Goal: Transaction & Acquisition: Book appointment/travel/reservation

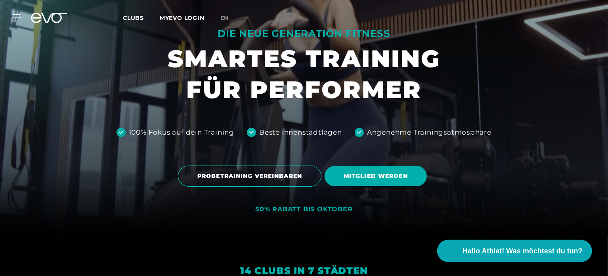
scroll to position [40, 0]
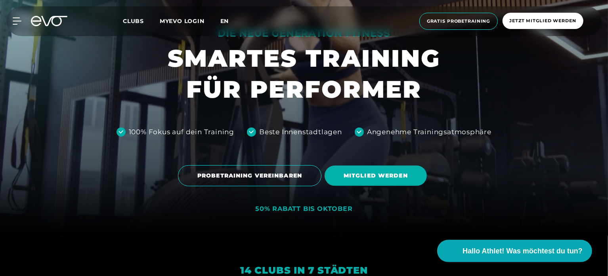
click at [224, 23] on span "en" at bounding box center [224, 20] width 9 height 7
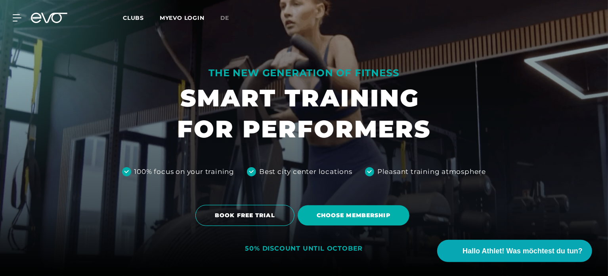
click at [174, 17] on link "MYEVO LOGIN" at bounding box center [182, 17] width 45 height 7
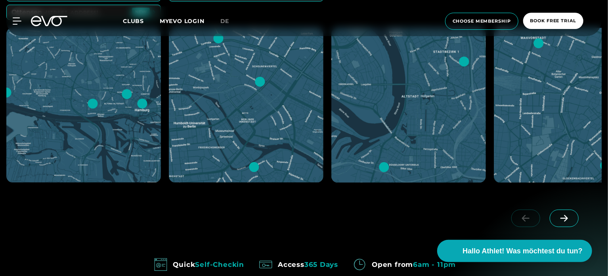
scroll to position [476, 0]
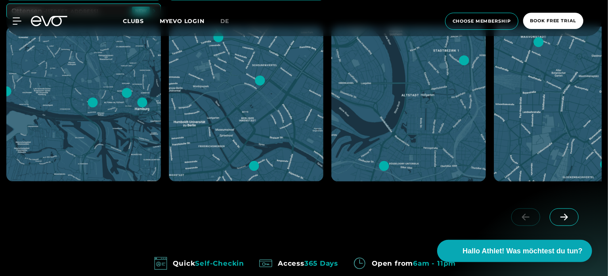
click at [570, 215] on icon at bounding box center [565, 216] width 14 height 7
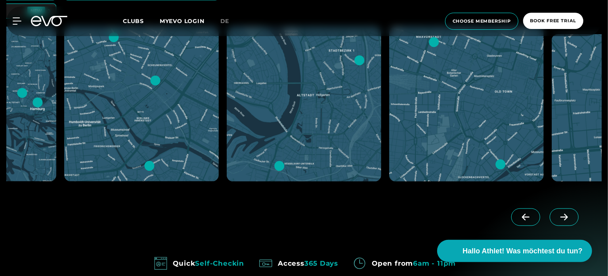
click at [567, 217] on icon at bounding box center [565, 216] width 8 height 7
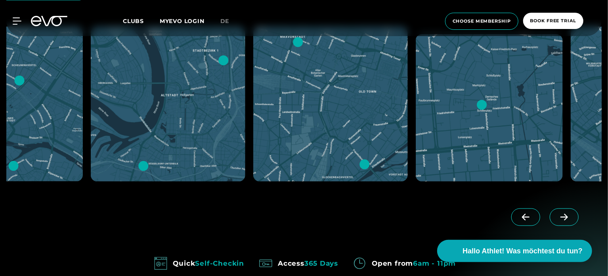
click at [567, 217] on icon at bounding box center [565, 216] width 8 height 7
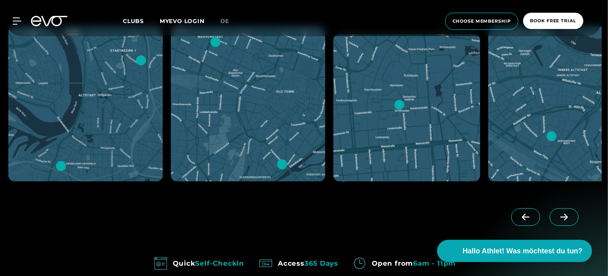
click at [567, 217] on icon at bounding box center [565, 216] width 8 height 7
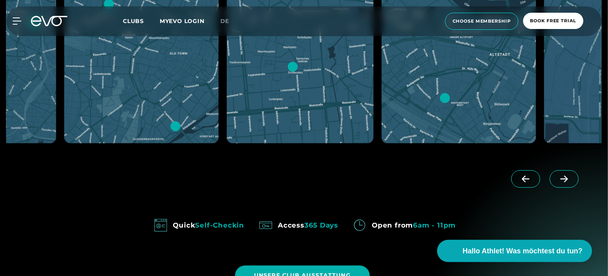
scroll to position [515, 0]
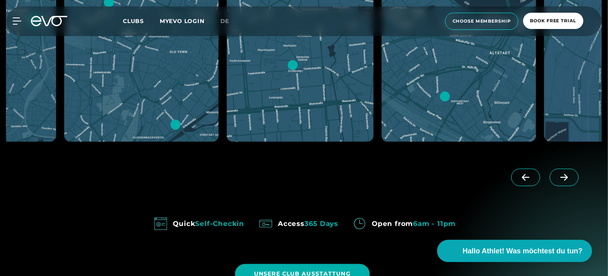
click at [565, 178] on icon at bounding box center [565, 177] width 14 height 7
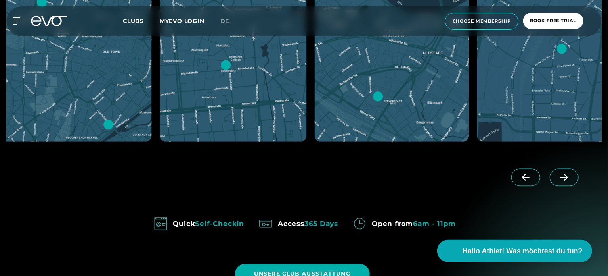
click at [565, 178] on icon at bounding box center [565, 177] width 14 height 7
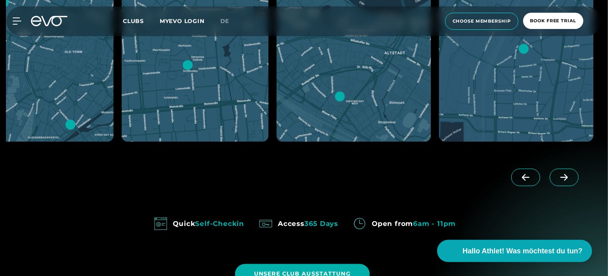
click at [565, 178] on icon at bounding box center [565, 177] width 14 height 7
click at [565, 178] on div at bounding box center [547, 184] width 110 height 44
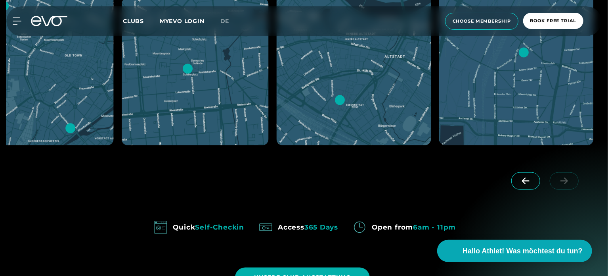
scroll to position [515, 0]
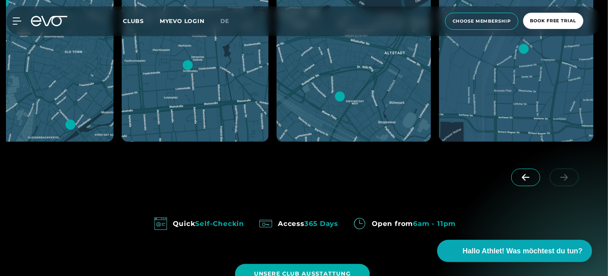
click at [563, 180] on div at bounding box center [547, 184] width 110 height 44
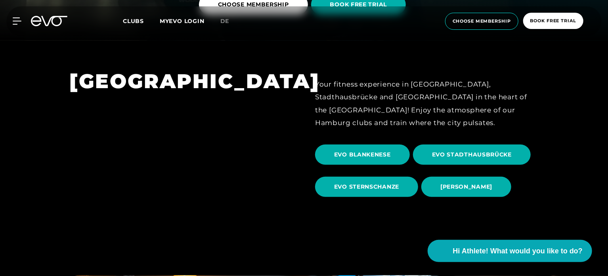
scroll to position [238, 0]
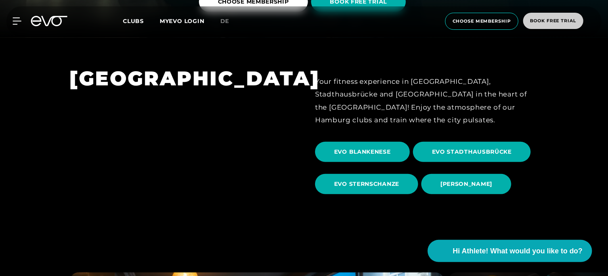
click at [541, 24] on span "book free trial" at bounding box center [553, 21] width 60 height 16
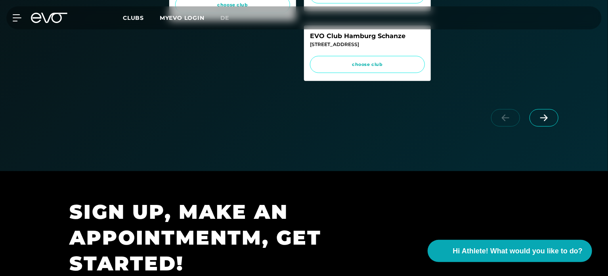
scroll to position [476, 0]
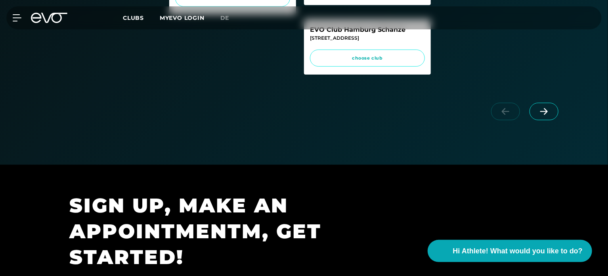
click at [542, 115] on icon at bounding box center [544, 111] width 8 height 7
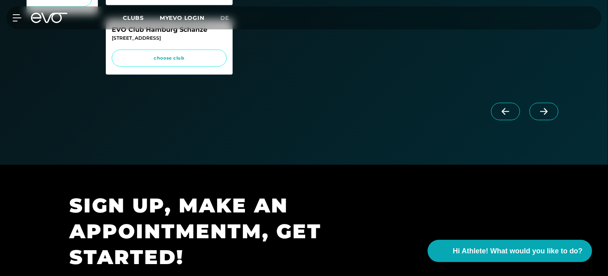
click at [542, 120] on span at bounding box center [544, 111] width 29 height 17
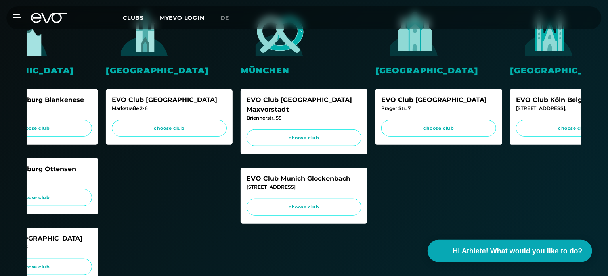
scroll to position [397, 0]
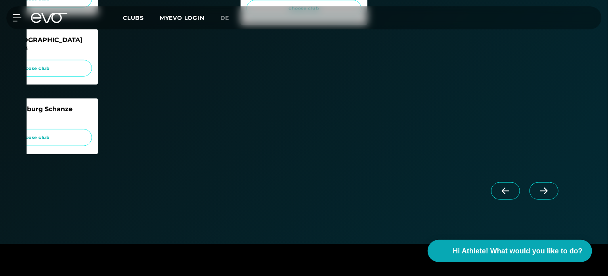
click at [547, 194] on icon at bounding box center [544, 190] width 14 height 7
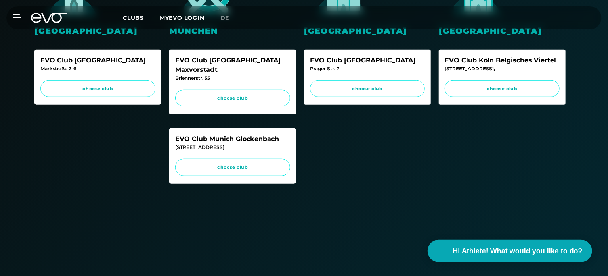
scroll to position [0, 0]
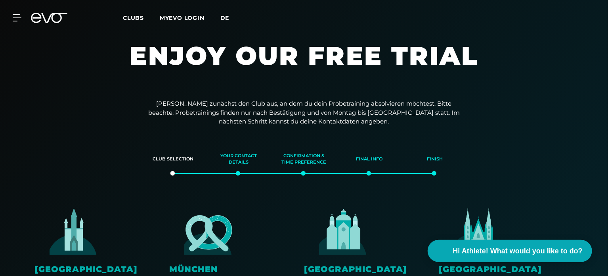
click at [226, 18] on span "de" at bounding box center [224, 17] width 9 height 7
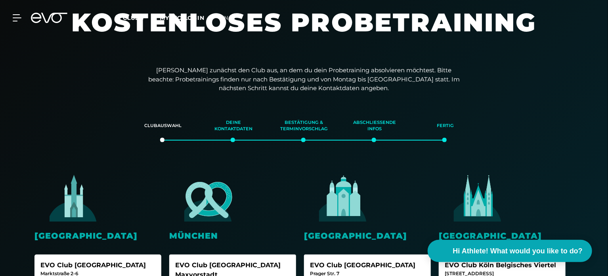
scroll to position [79, 0]
